Goal: Transaction & Acquisition: Purchase product/service

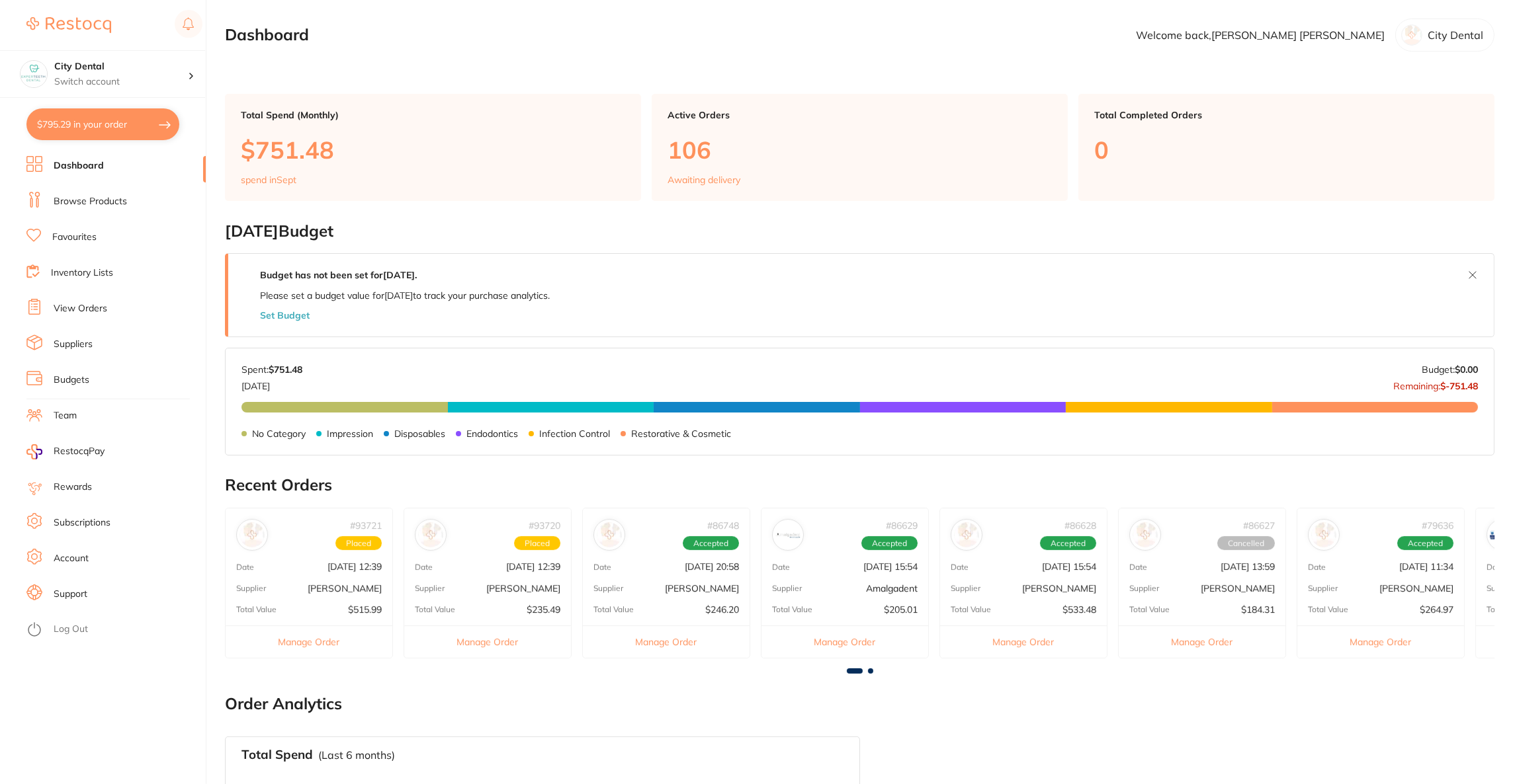
click at [112, 116] on button "$795.29 in your order" at bounding box center [103, 124] width 153 height 31
checkbox input "true"
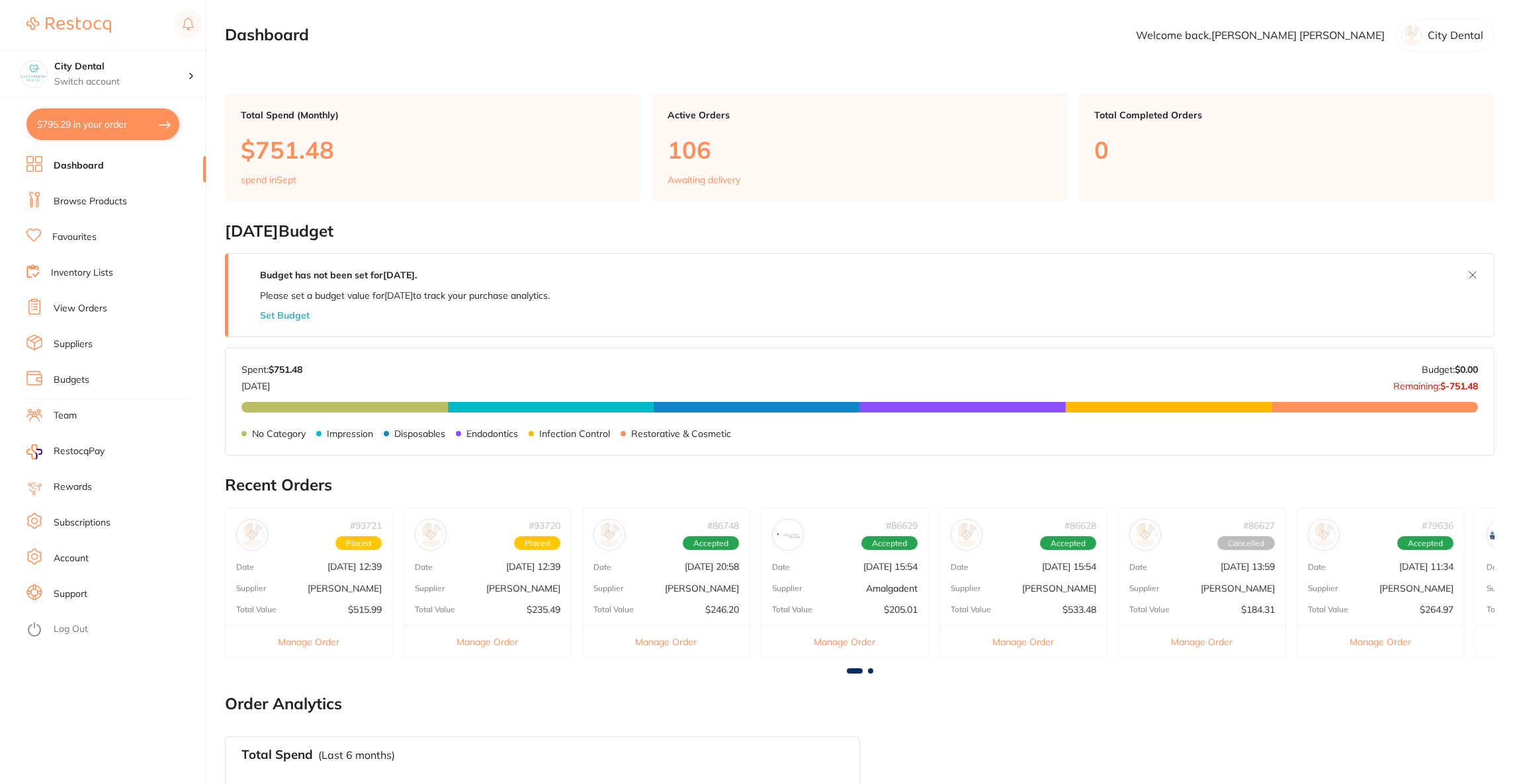
checkbox input "true"
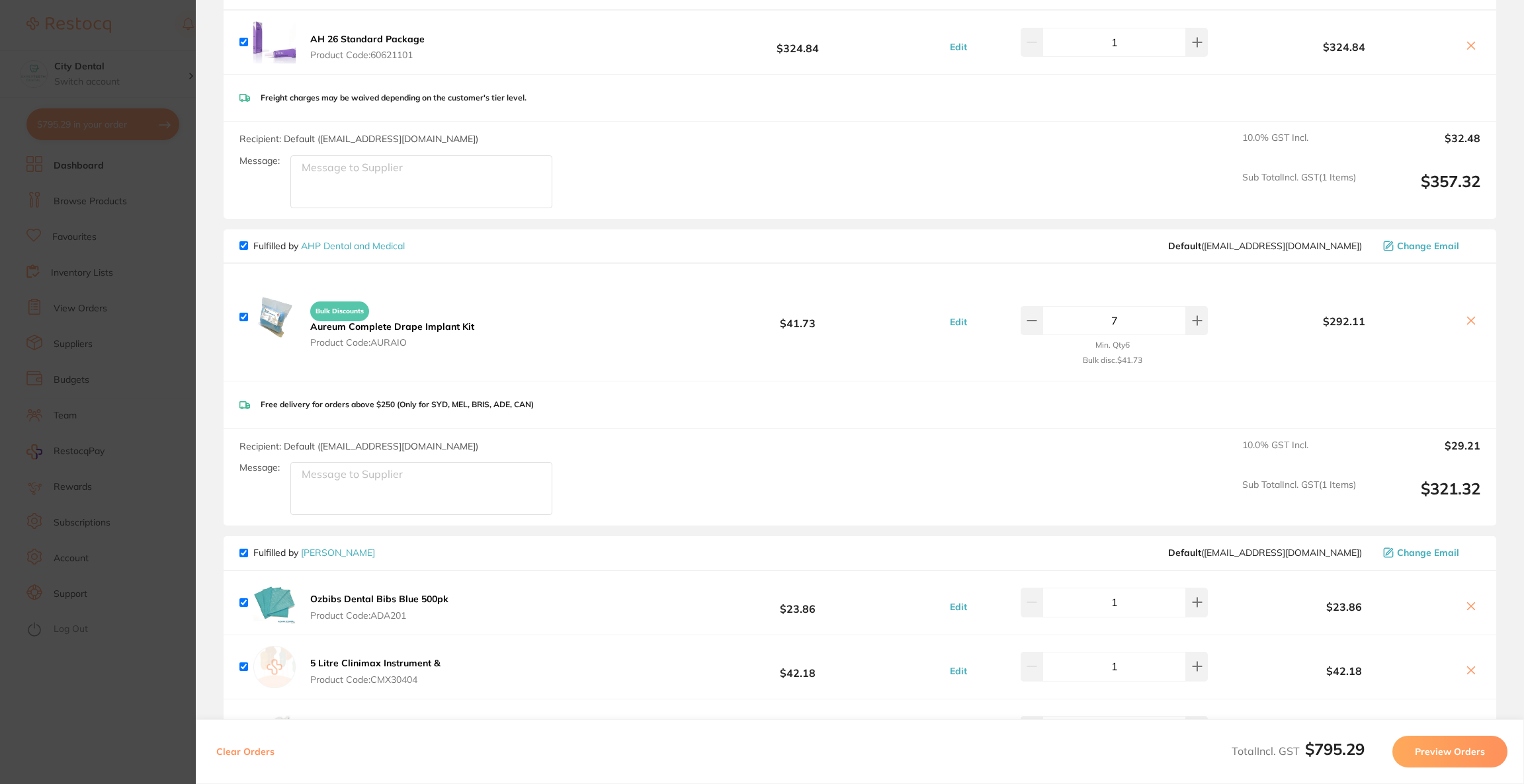
scroll to position [297, 0]
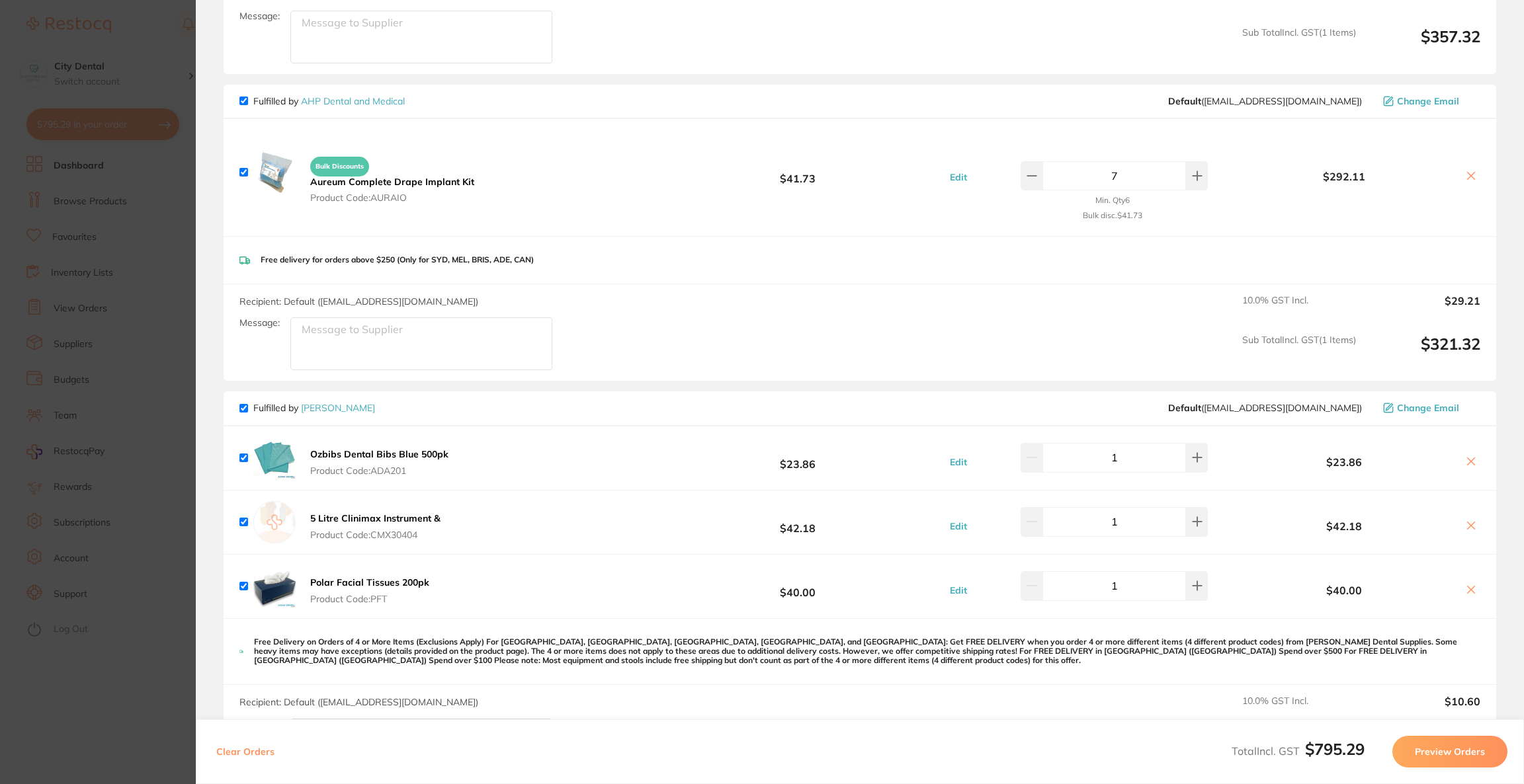
click at [247, 406] on input "checkbox" at bounding box center [244, 408] width 9 height 9
checkbox input "false"
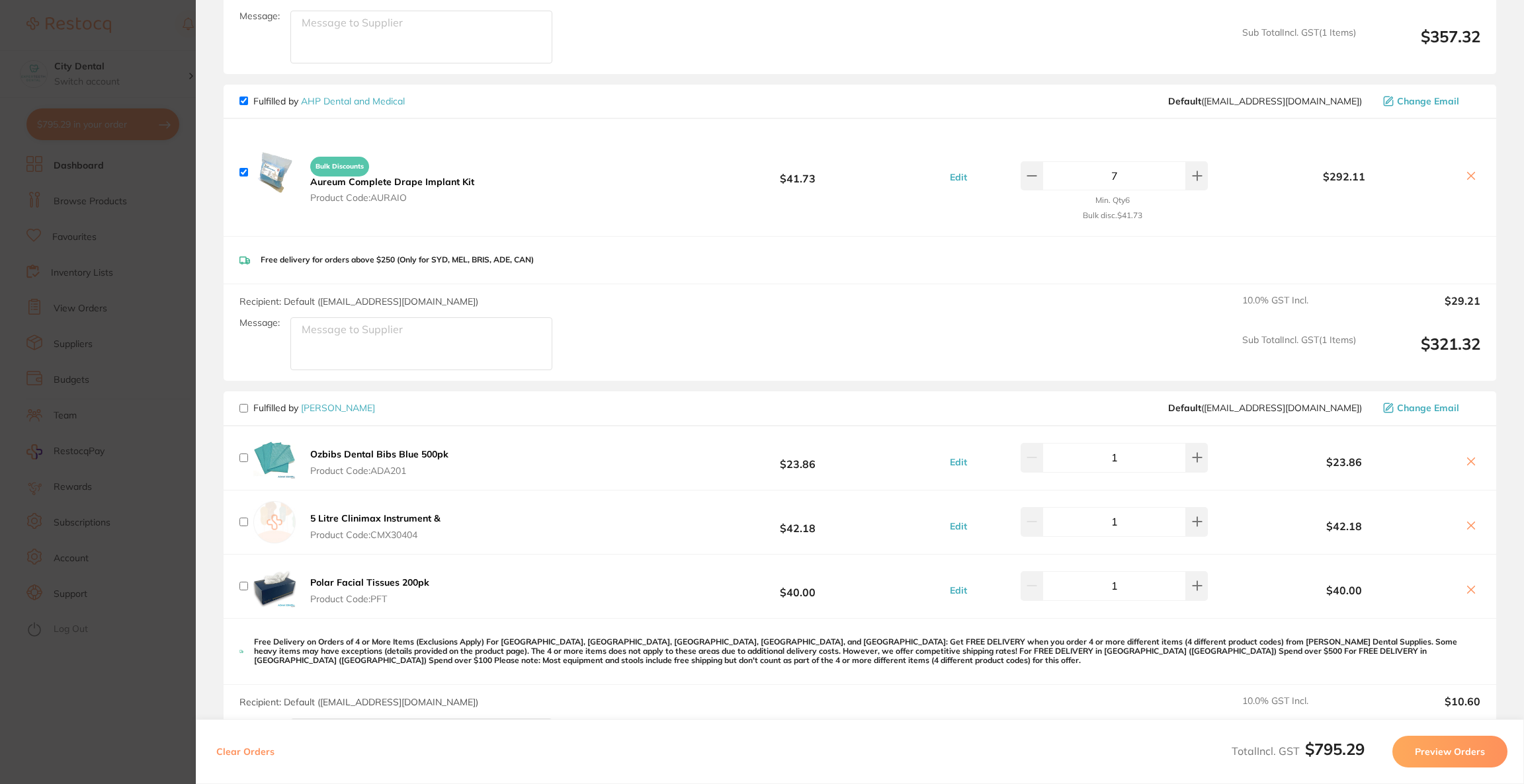
checkbox input "false"
click at [1177, 174] on input "7" at bounding box center [1114, 176] width 144 height 29
click at [1192, 176] on icon at bounding box center [1197, 176] width 11 height 11
type input "8"
click at [1441, 763] on button "Preview Orders" at bounding box center [1451, 752] width 115 height 31
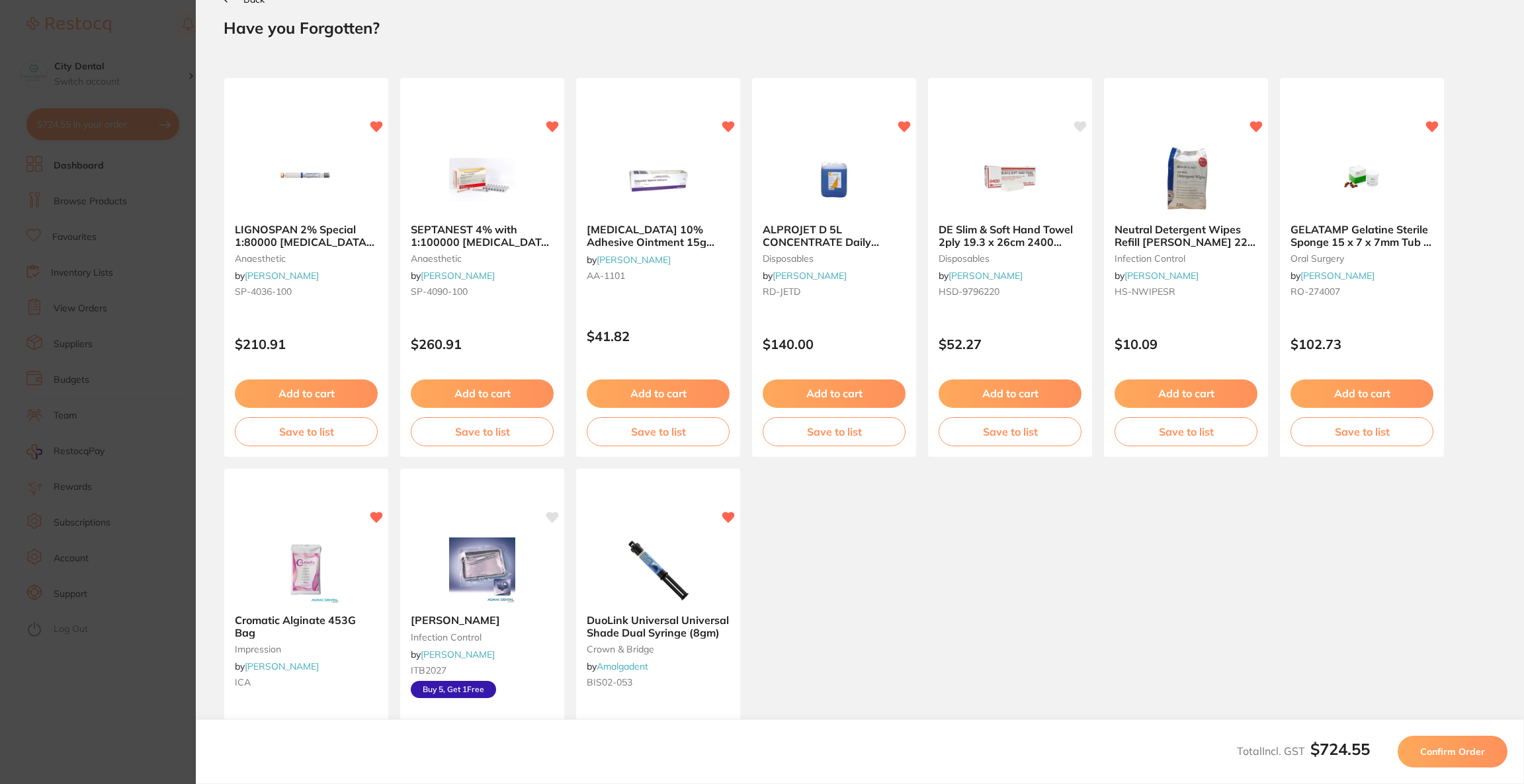
scroll to position [0, 0]
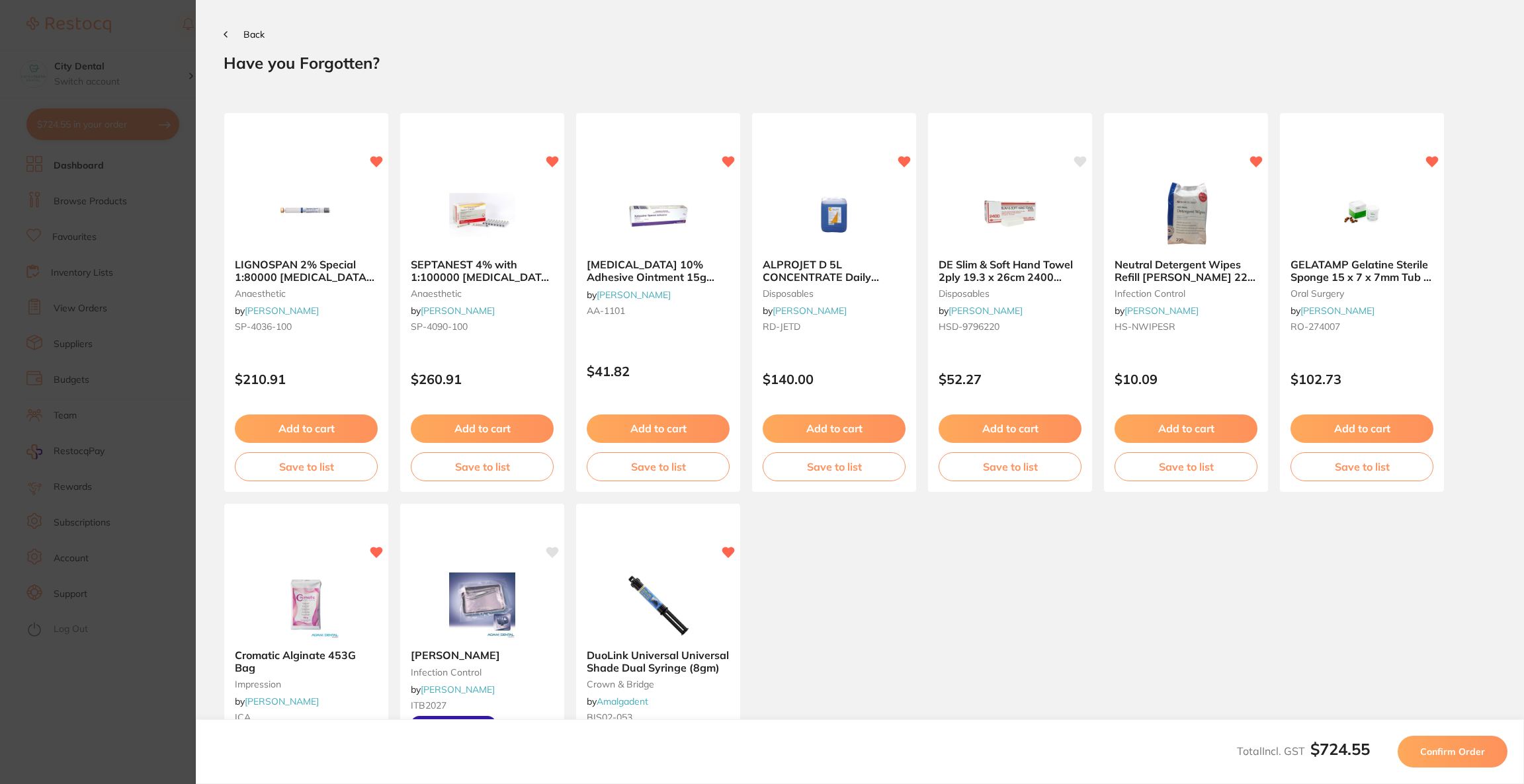
click at [1441, 763] on button "Confirm Order" at bounding box center [1453, 752] width 110 height 31
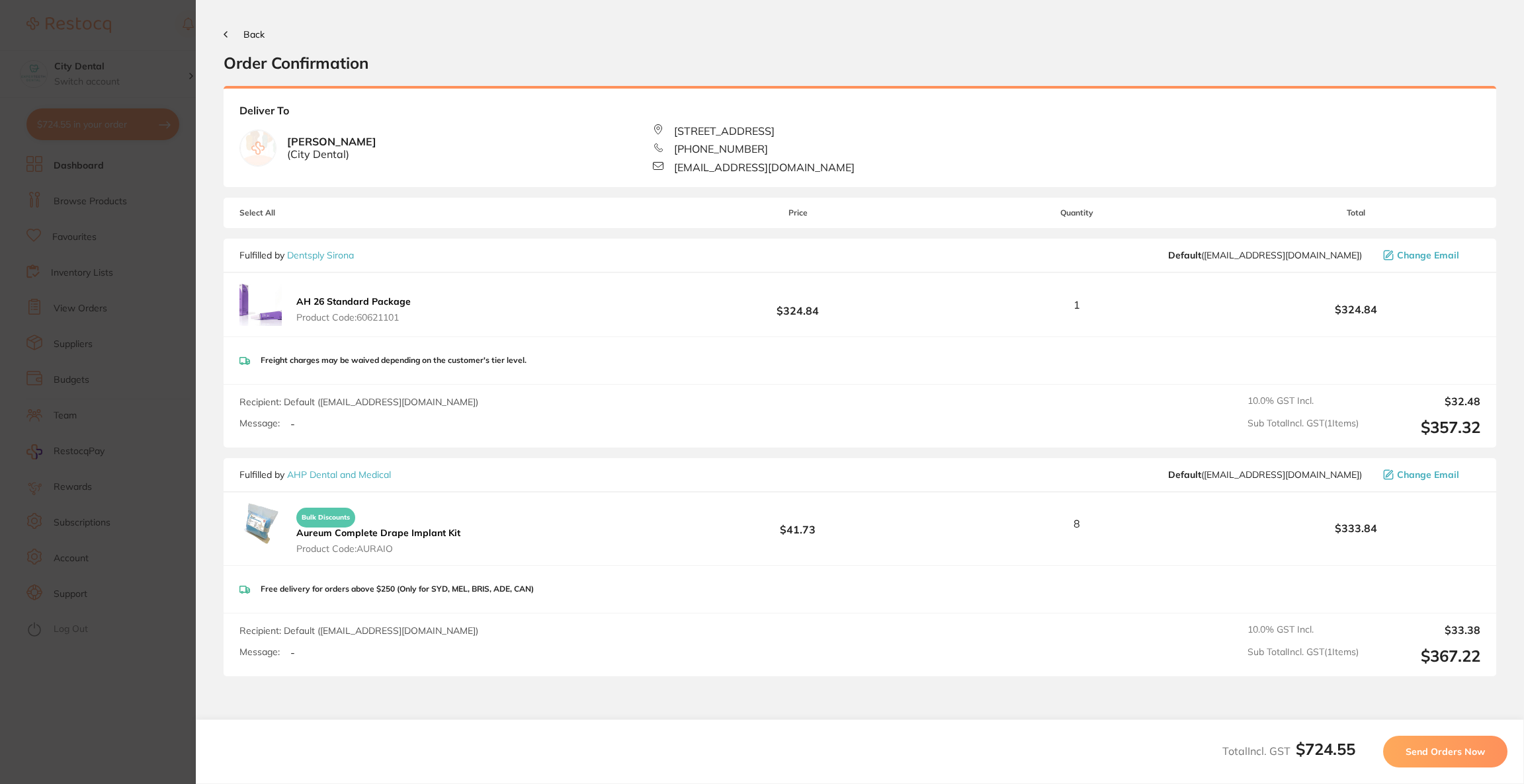
click at [1441, 763] on button "Send Orders Now" at bounding box center [1445, 752] width 124 height 31
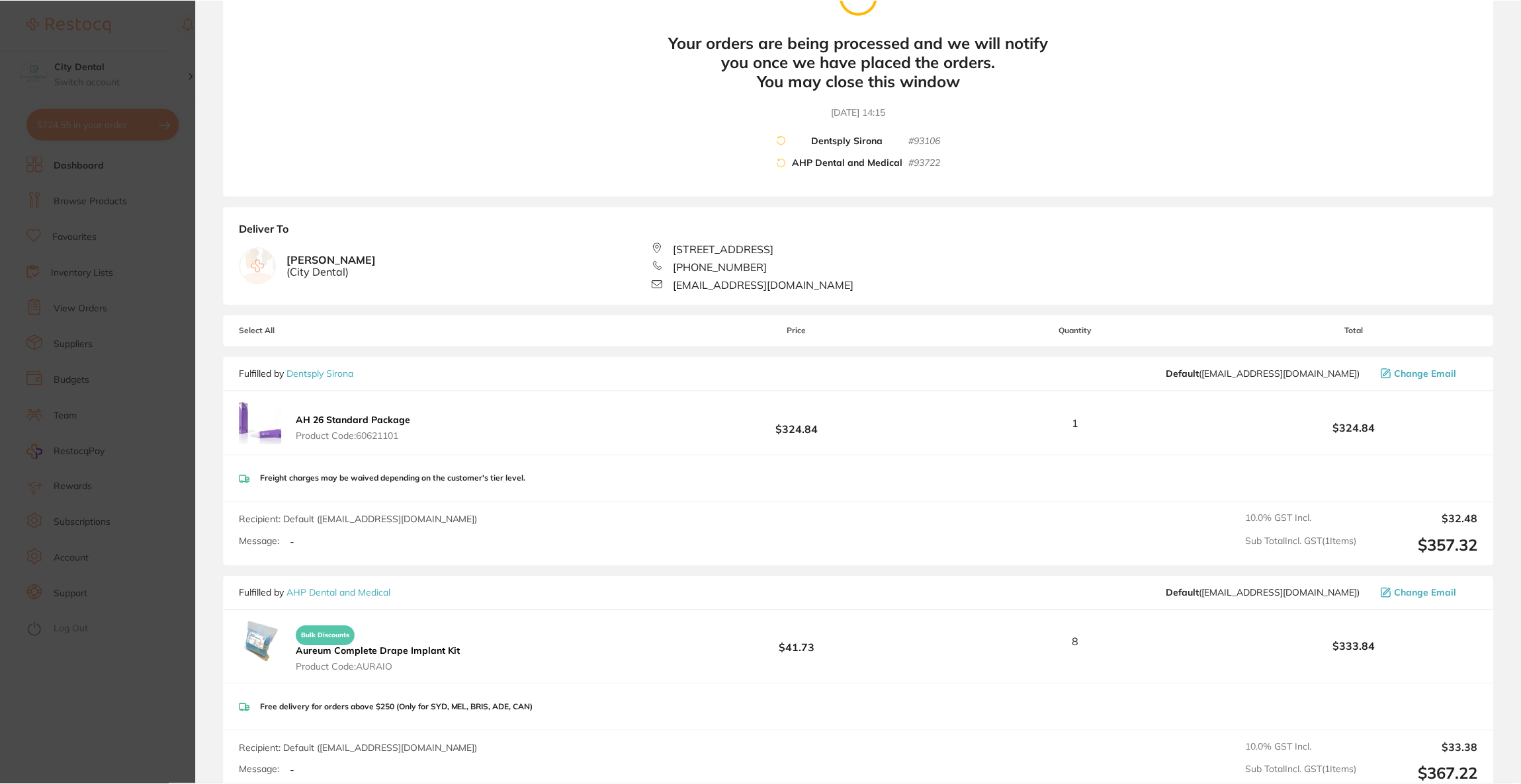
scroll to position [297, 0]
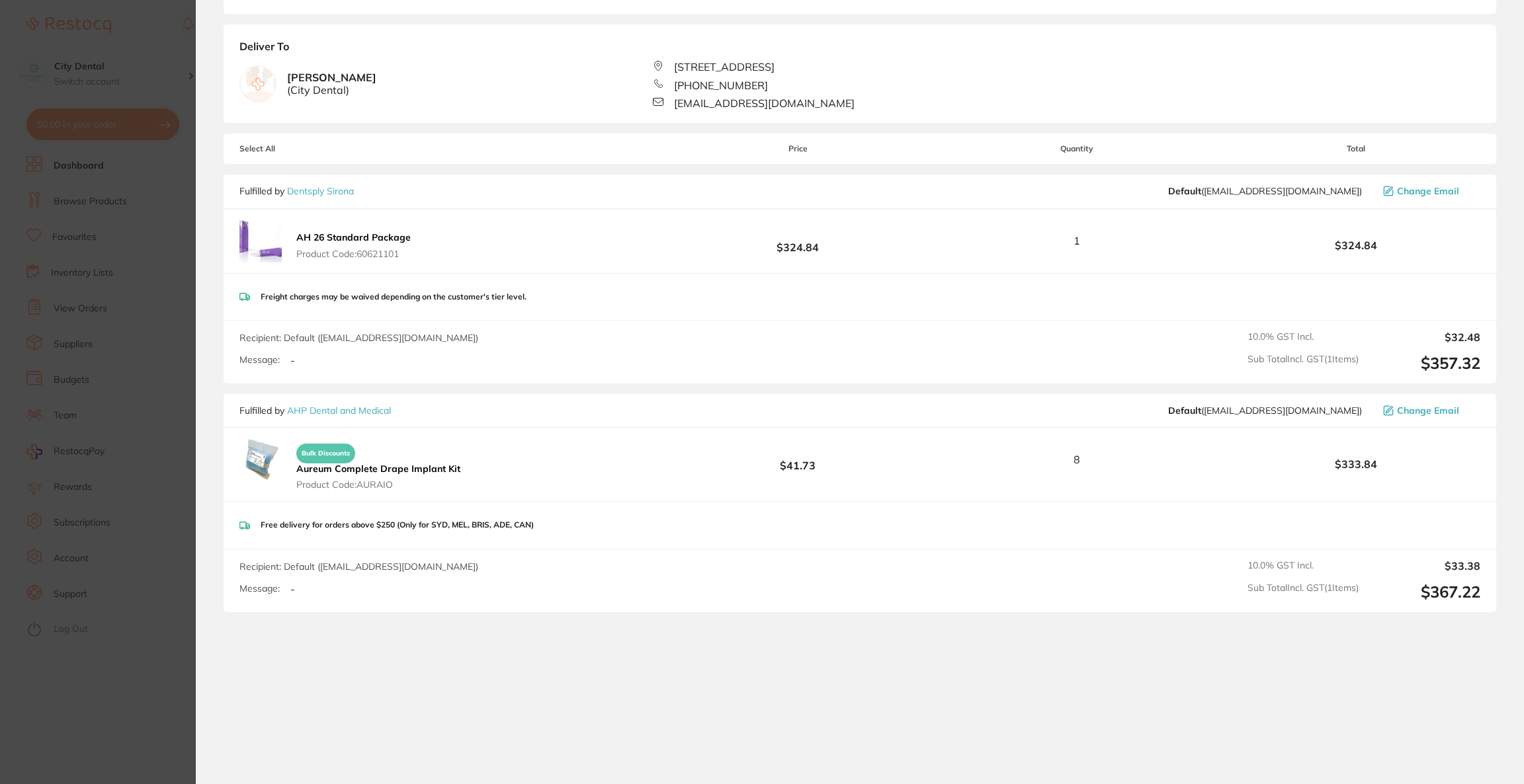
drag, startPoint x: 106, startPoint y: 232, endPoint x: 121, endPoint y: 220, distance: 19.2
click at [101, 232] on section "Update RRP Set your pre negotiated price for this item. Item Agreed RRP (excl. …" at bounding box center [762, 392] width 1524 height 784
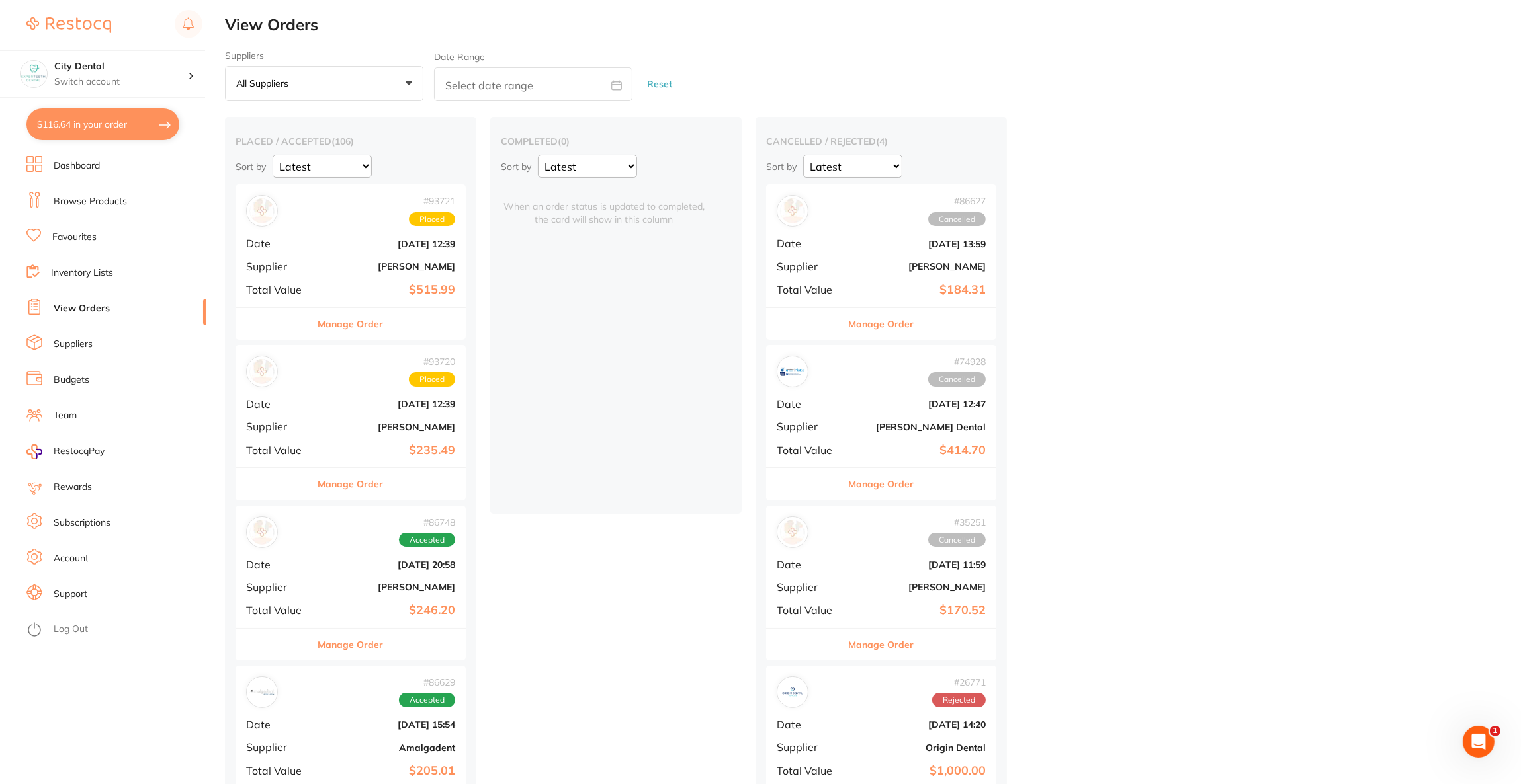
checkbox input "false"
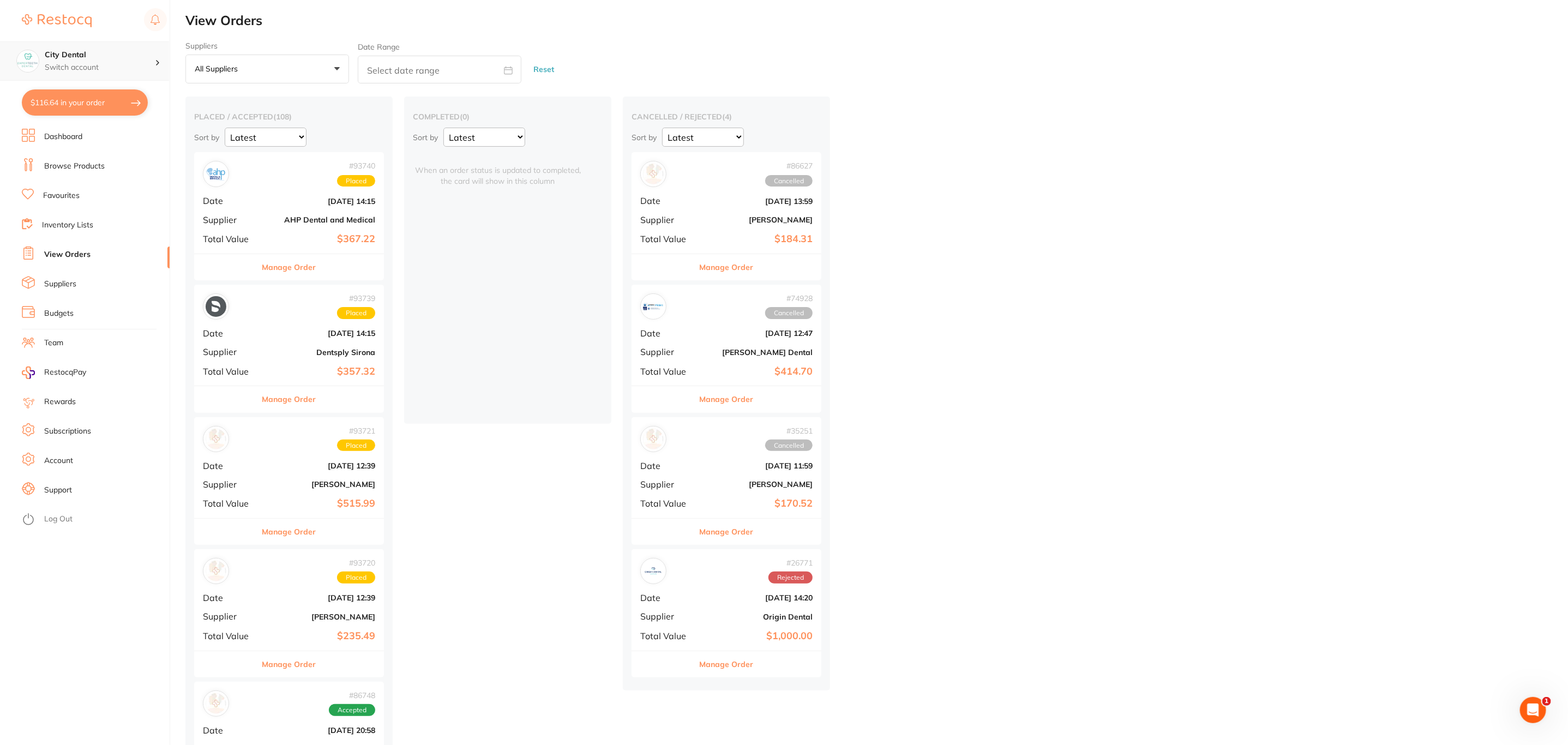
click at [120, 60] on h4 "City Dental" at bounding box center [99, 56] width 110 height 11
click at [102, 127] on div "Experteeth Kogarah" at bounding box center [84, 121] width 152 height 38
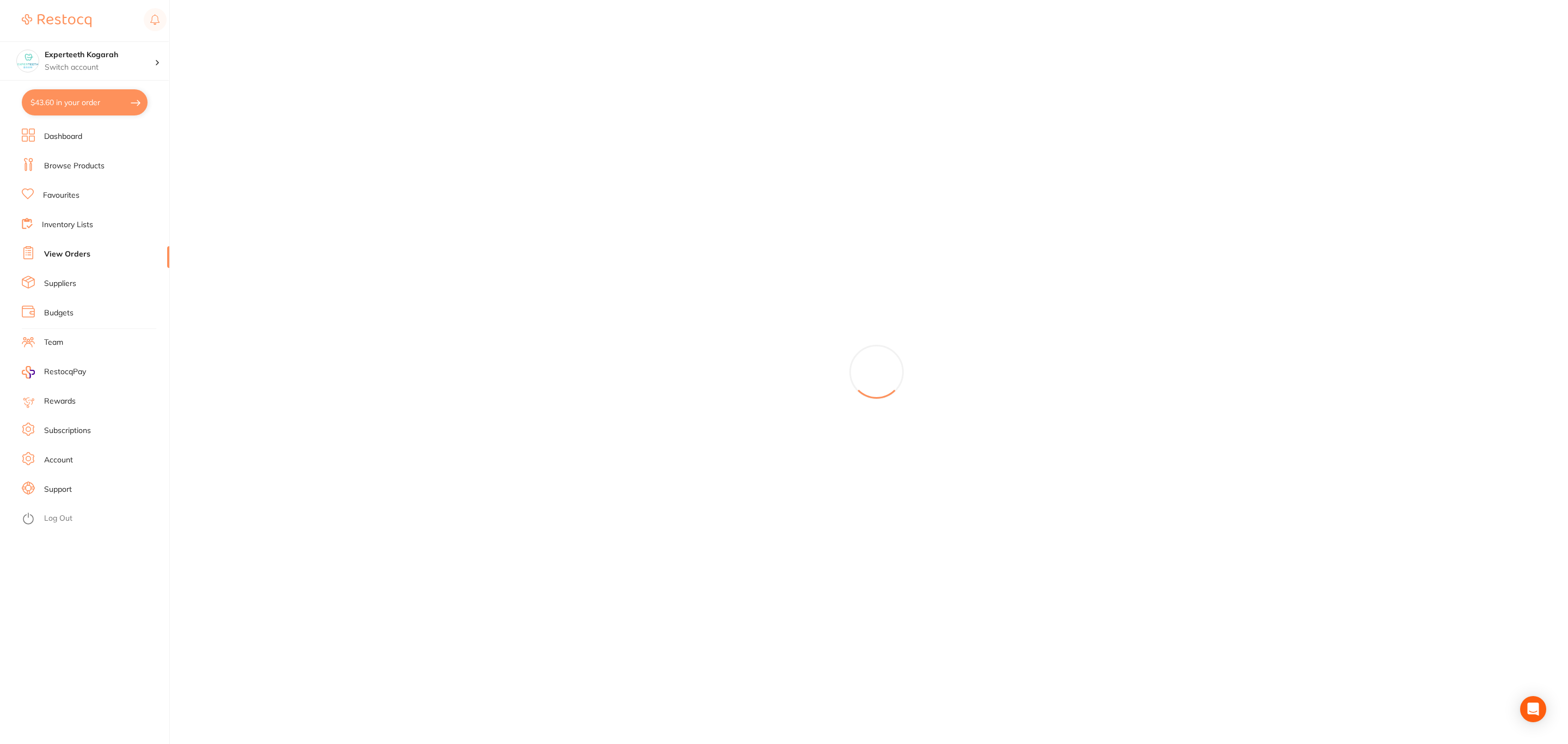
click at [103, 104] on button "$43.60 in your order" at bounding box center [85, 102] width 126 height 26
checkbox input "true"
